Goal: Transaction & Acquisition: Purchase product/service

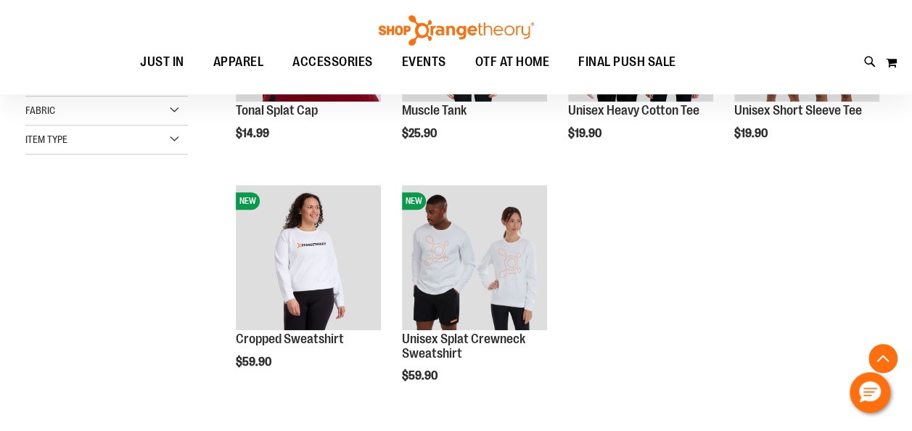
scroll to position [334, 0]
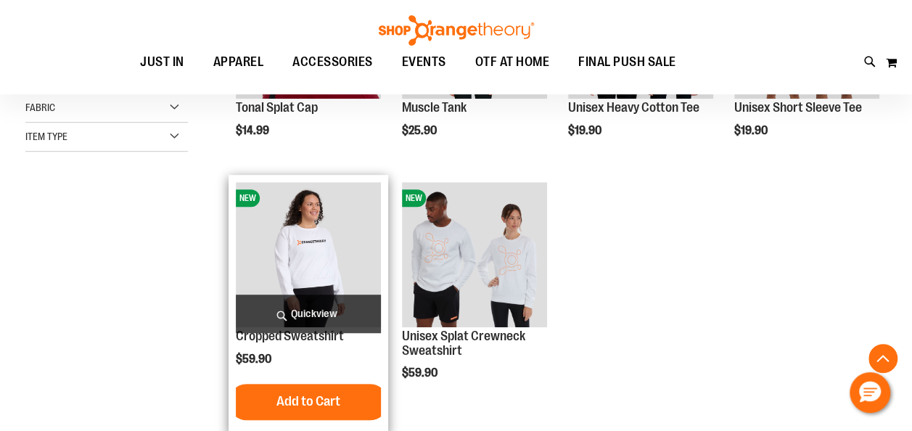
click at [311, 268] on img "product" at bounding box center [308, 254] width 145 height 145
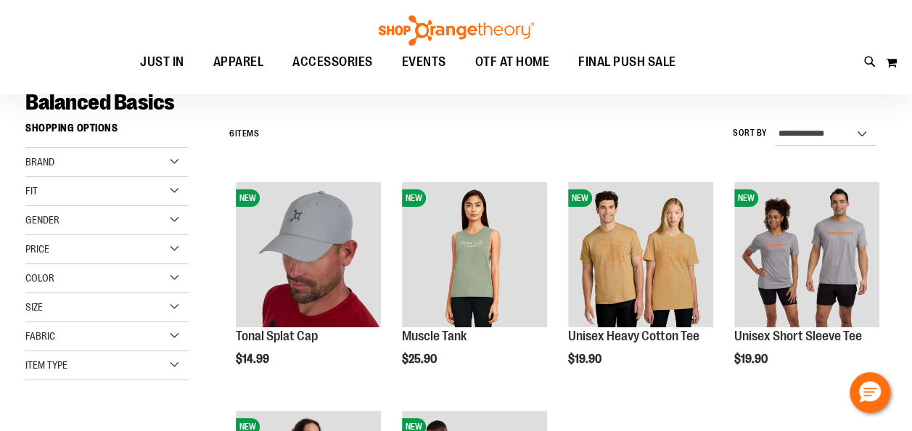
scroll to position [119, 0]
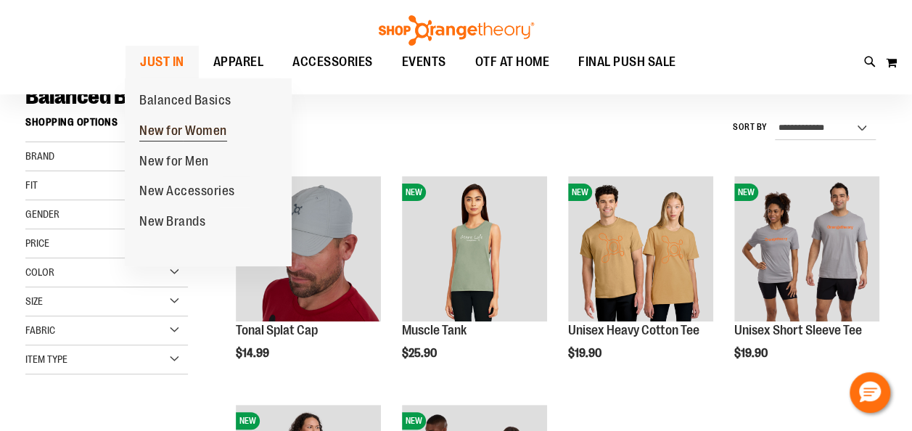
click at [194, 133] on span "New for Women" at bounding box center [183, 132] width 88 height 18
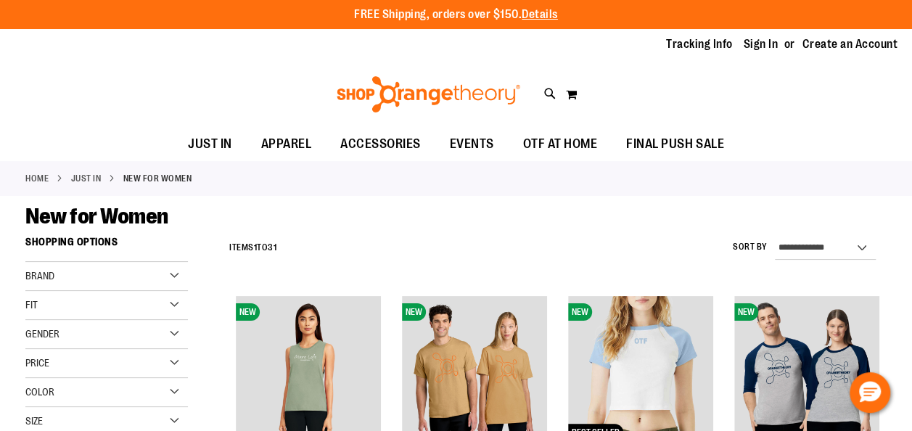
click at [911, 430] on html "Skip to Content The store will not work correctly when cookies are disabled. FR…" at bounding box center [456, 215] width 912 height 431
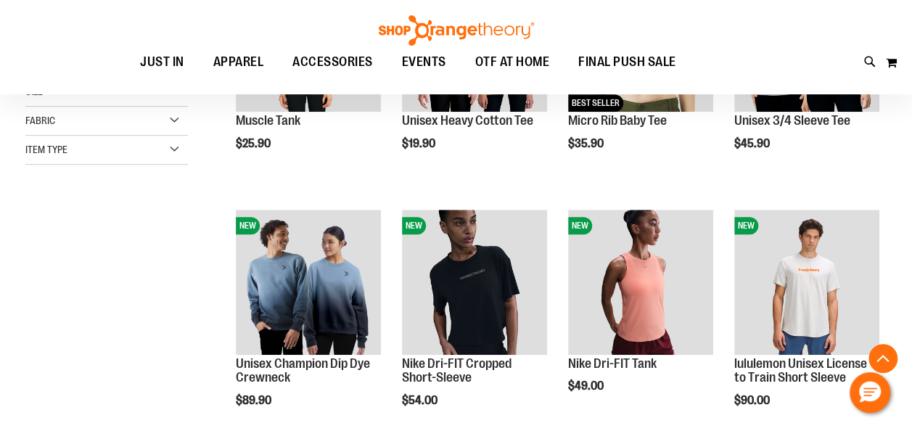
scroll to position [367, 0]
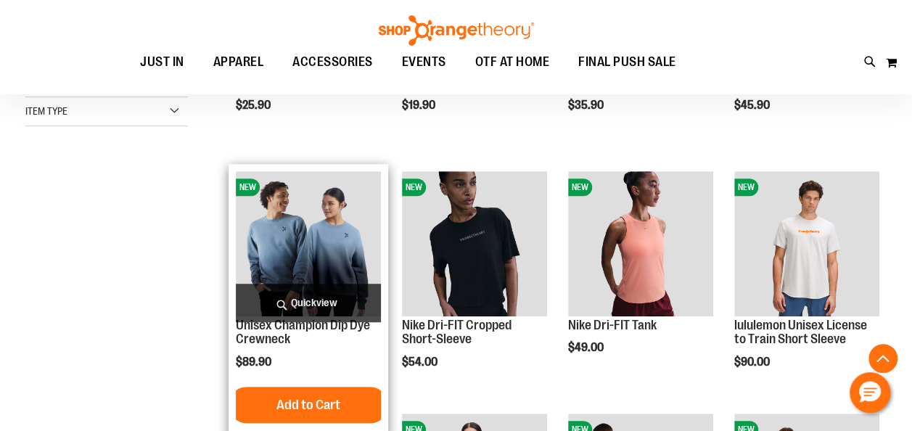
click at [329, 258] on img "product" at bounding box center [308, 243] width 145 height 145
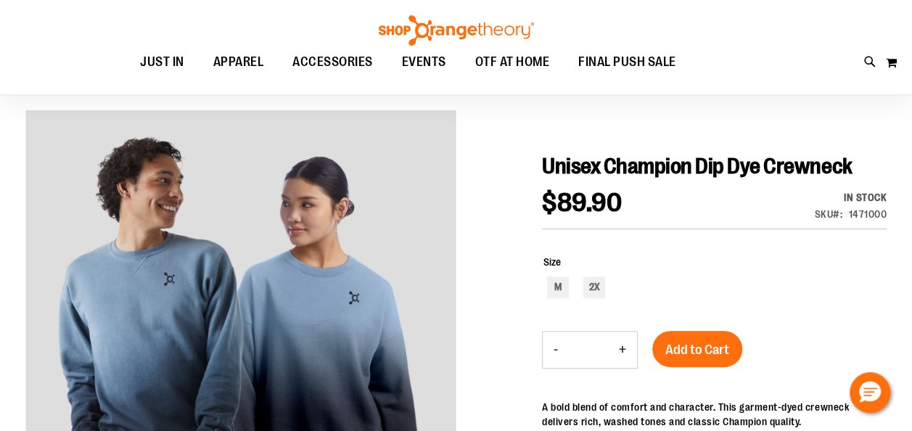
scroll to position [96, 0]
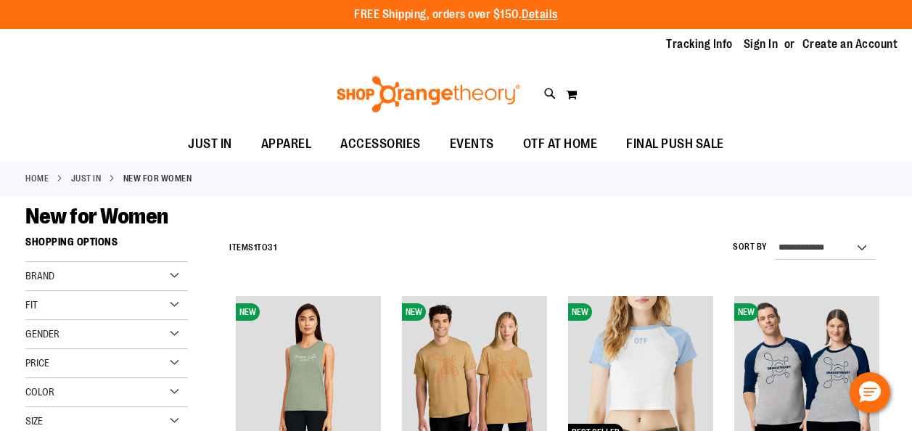
scroll to position [440, 0]
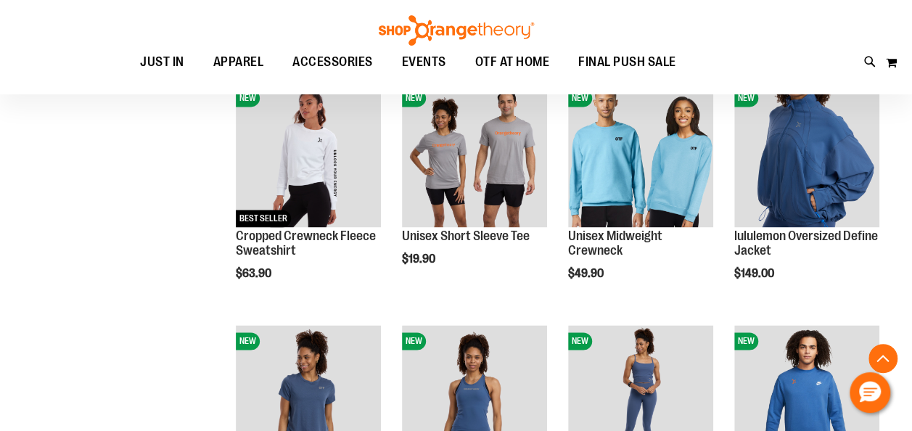
scroll to position [939, 0]
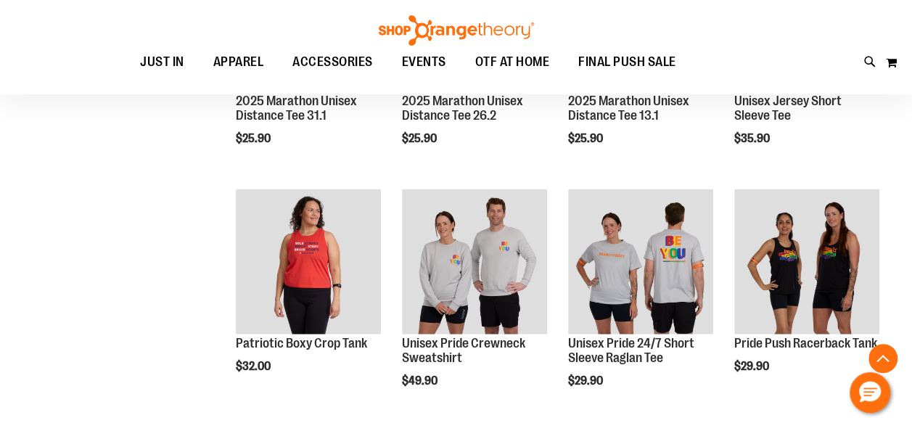
scroll to position [1568, 0]
